Goal: Obtain resource: Download file/media

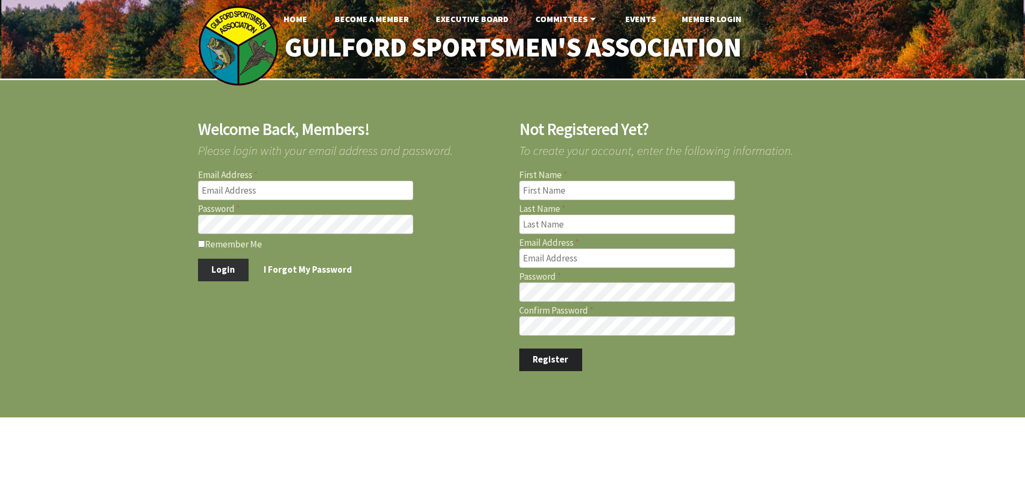
type input "[EMAIL_ADDRESS][DOMAIN_NAME]"
drag, startPoint x: 212, startPoint y: 269, endPoint x: 218, endPoint y: 268, distance: 5.6
click at [214, 269] on button "Login" at bounding box center [223, 270] width 51 height 23
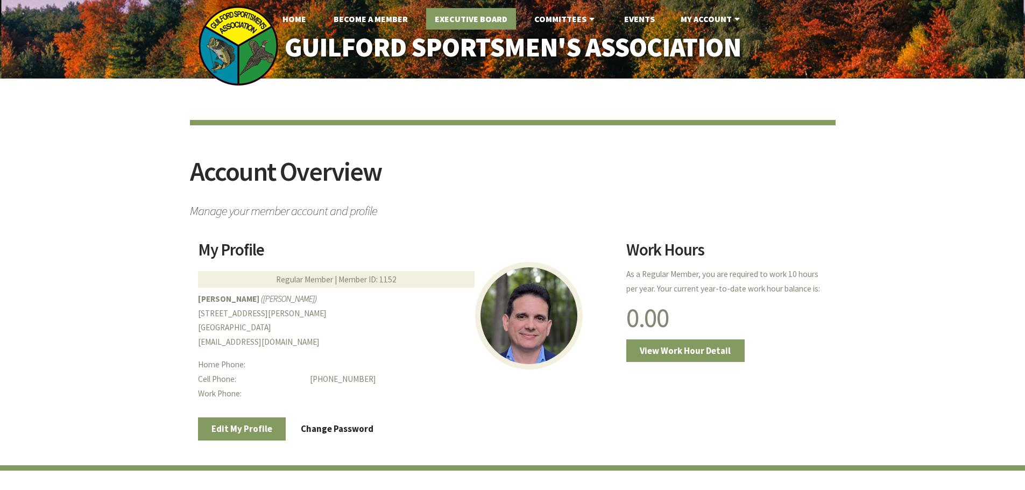
click at [487, 19] on link "Executive Board" at bounding box center [471, 19] width 90 height 22
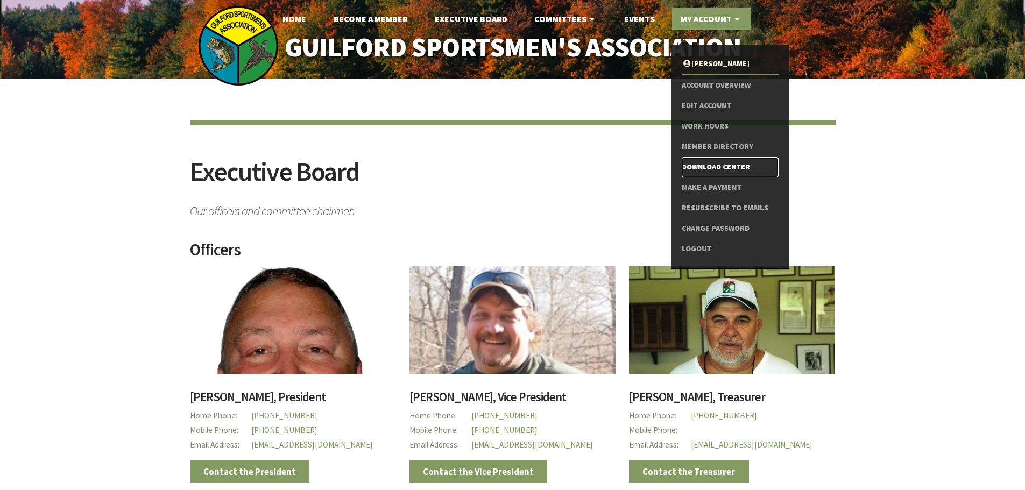
click at [701, 167] on link "Download Center" at bounding box center [730, 167] width 96 height 20
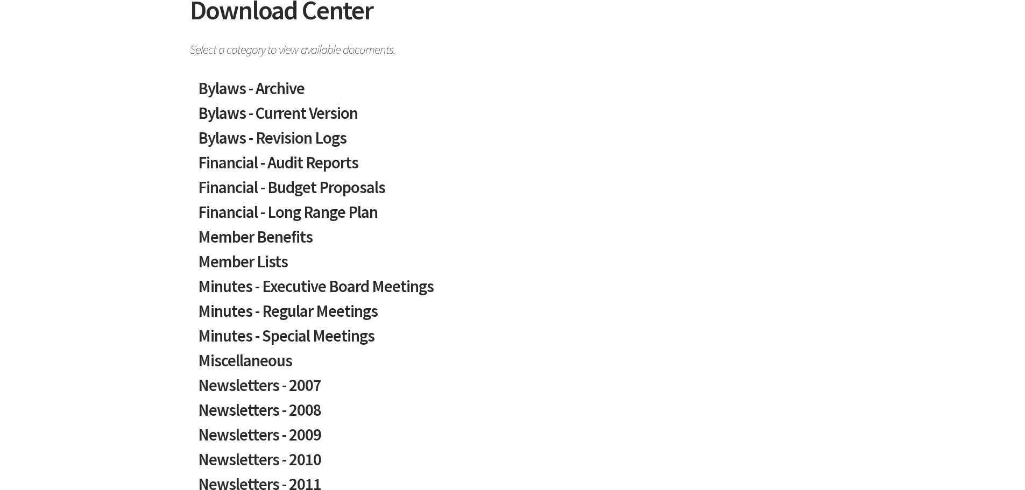
scroll to position [215, 0]
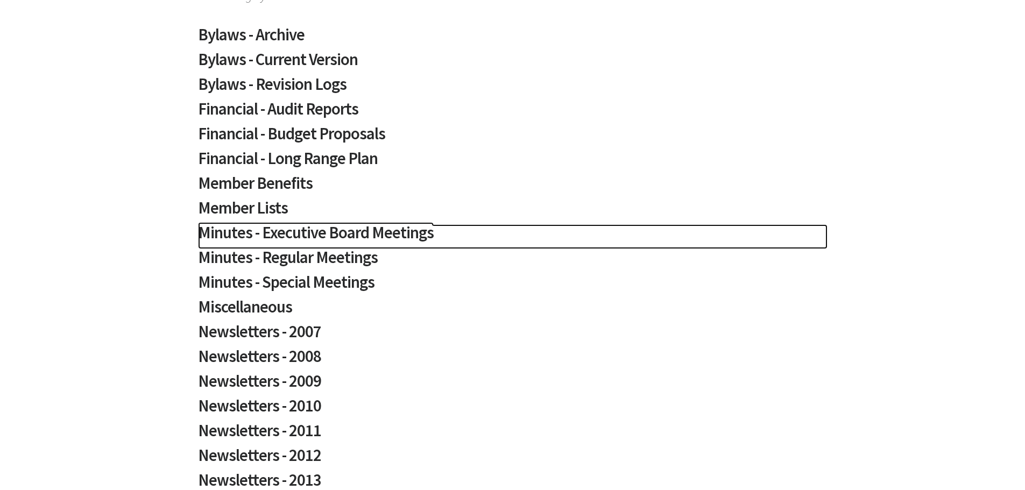
click at [289, 236] on h2 "Minutes - Executive Board Meetings" at bounding box center [512, 236] width 629 height 25
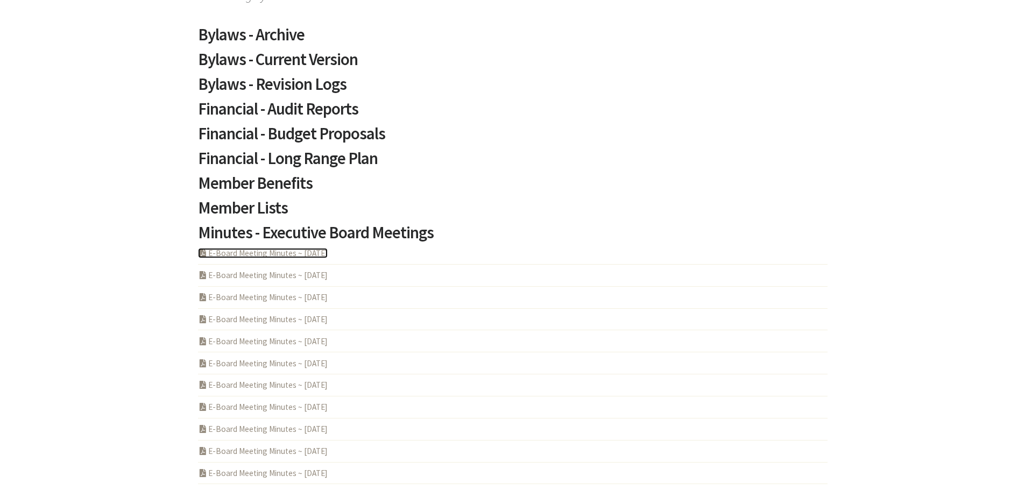
click at [279, 253] on link "PDF Acrobat Document E-Board Meeting Minutes ~ 2025-09-28" at bounding box center [263, 253] width 130 height 10
click at [273, 275] on link "PDF Acrobat Document E-Board Meeting Minutes ~ 2025-07-24" at bounding box center [263, 275] width 130 height 10
click at [279, 297] on link "PDF Acrobat Document E-Board Meeting Minutes ~ 2025-06-26" at bounding box center [263, 297] width 130 height 10
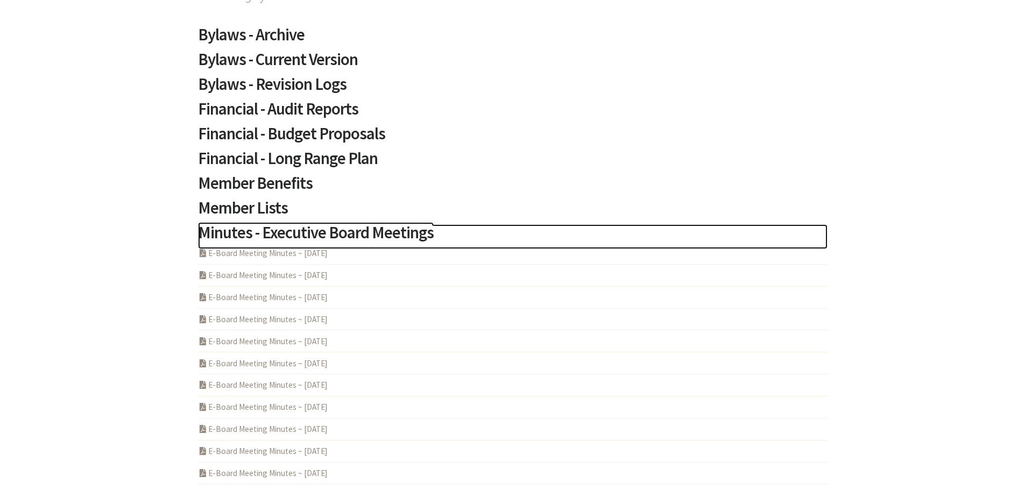
click at [235, 230] on h2 "Minutes - Executive Board Meetings" at bounding box center [512, 236] width 629 height 25
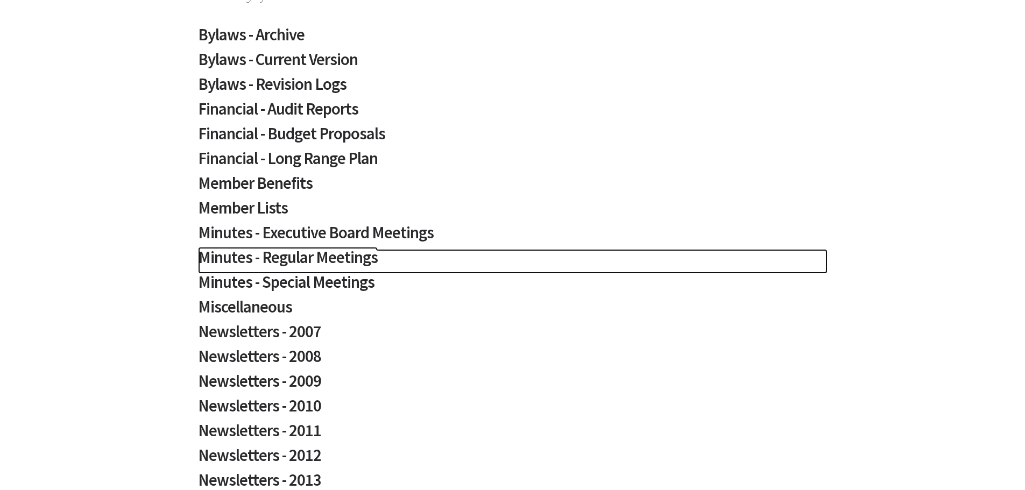
click at [238, 257] on h2 "Minutes - Regular Meetings" at bounding box center [512, 261] width 629 height 25
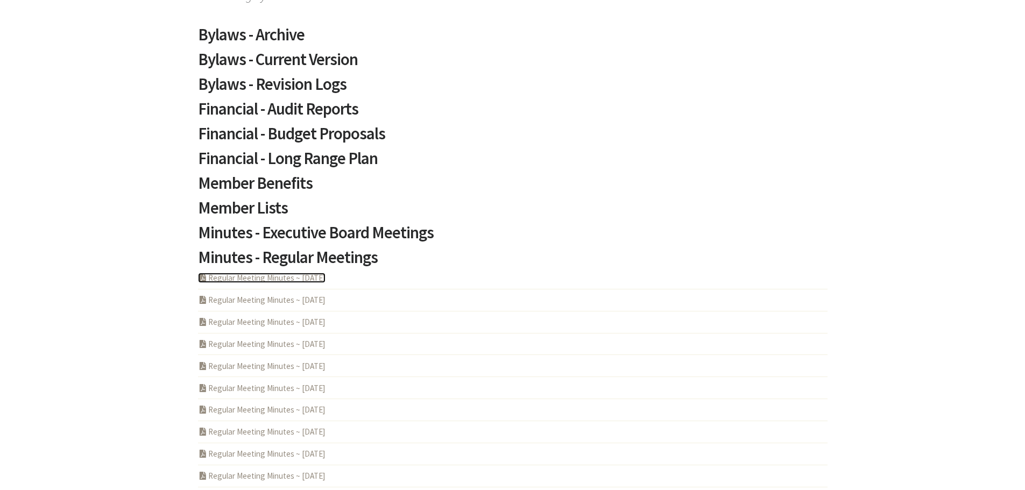
click at [246, 281] on link "PDF Acrobat Document Regular Meeting Minutes ~ 2025-08-14" at bounding box center [261, 278] width 127 height 10
click at [256, 302] on link "PDF Acrobat Document Regular Meeting Minutes ~ 2025-07-10" at bounding box center [261, 300] width 127 height 10
click at [267, 325] on link "PDF Acrobat Document Regular Meeting Minutes ~ 2025-06-12" at bounding box center [261, 322] width 127 height 10
click at [271, 339] on link "PDF Acrobat Document Regular Meeting Minutes ~ 2025-05-08" at bounding box center [261, 344] width 127 height 10
click at [260, 275] on link "PDF Acrobat Document Regular Meeting Minutes ~ 2025-08-14" at bounding box center [261, 278] width 127 height 10
